Goal: Task Accomplishment & Management: Manage account settings

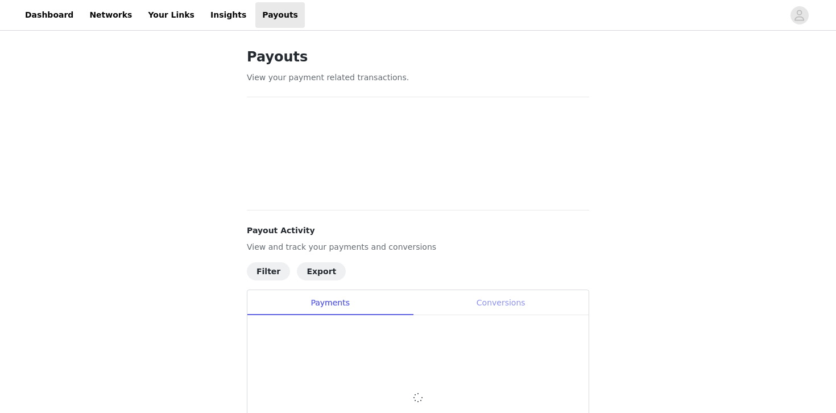
click at [513, 299] on div "Conversions" at bounding box center [501, 303] width 176 height 26
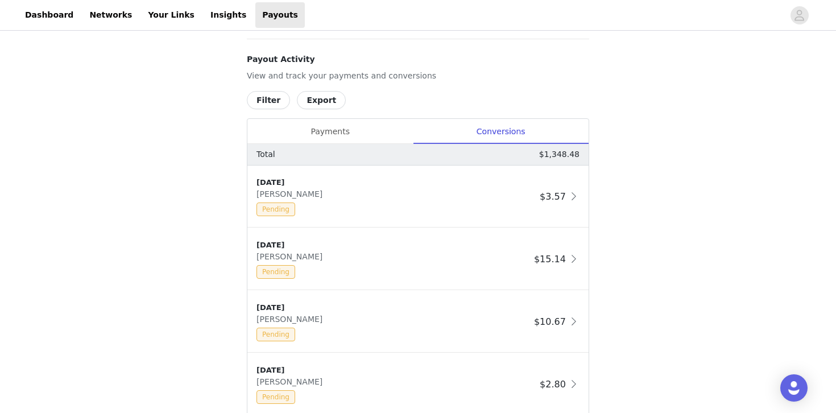
scroll to position [591, 0]
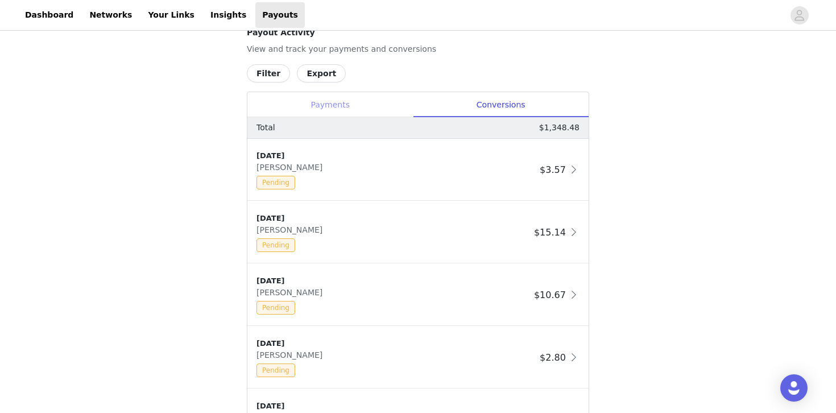
click at [361, 106] on div "Payments" at bounding box center [329, 105] width 165 height 26
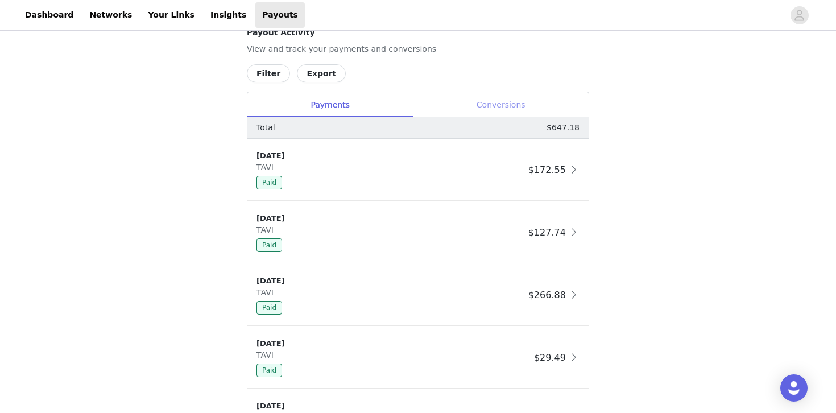
click at [480, 111] on div "Conversions" at bounding box center [501, 105] width 176 height 26
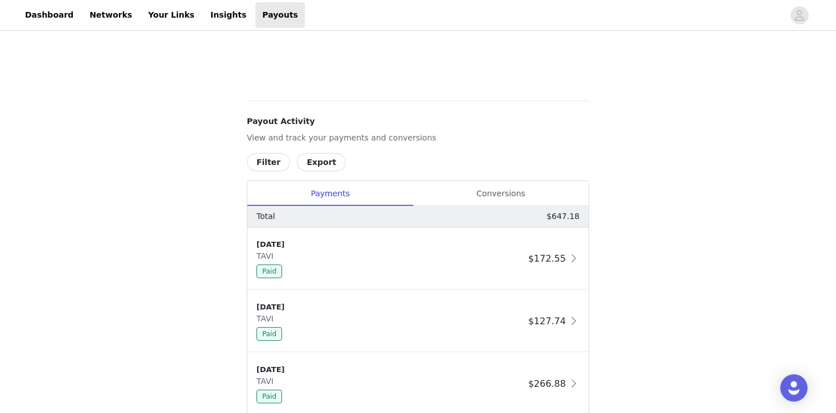
scroll to position [523, 0]
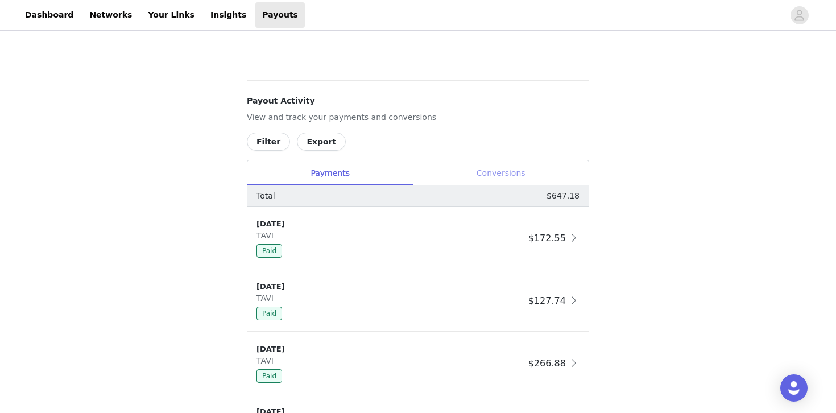
click at [517, 175] on div "Conversions" at bounding box center [501, 173] width 176 height 26
